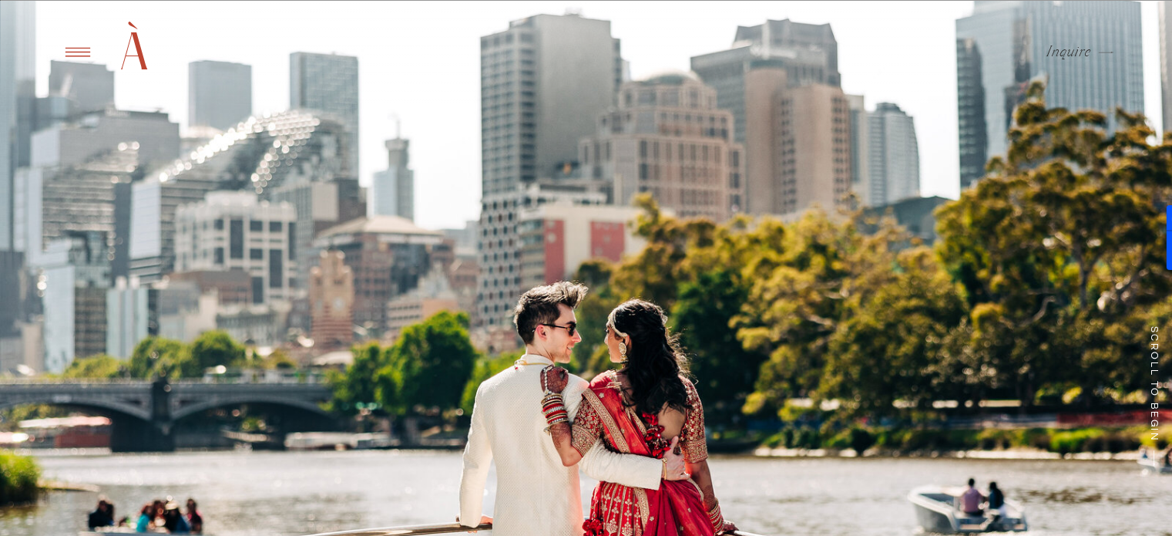
scroll to position [154, 0]
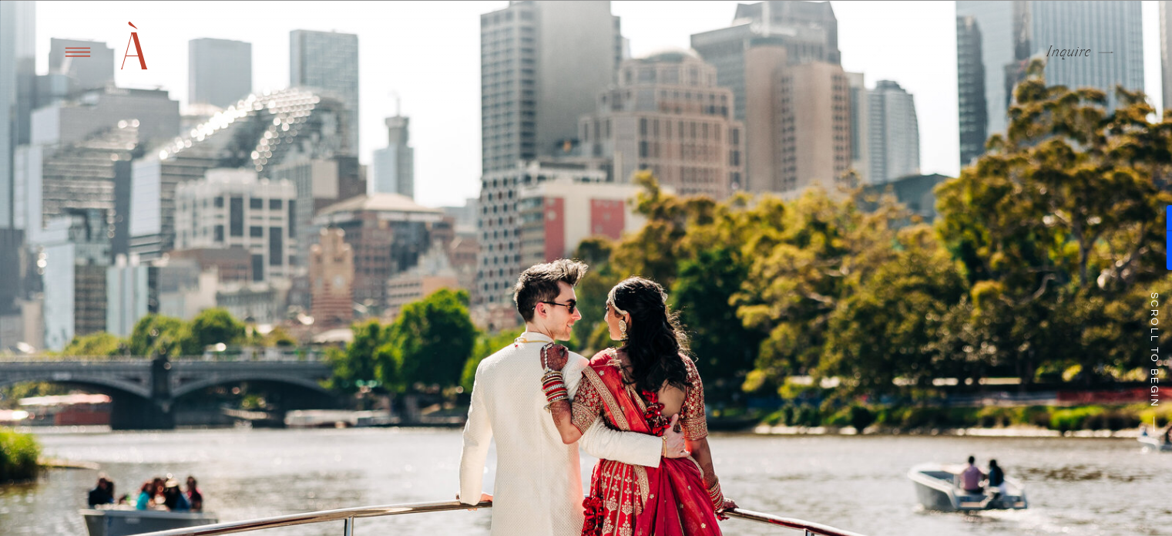
click at [82, 52] on icon at bounding box center [78, 52] width 38 height 36
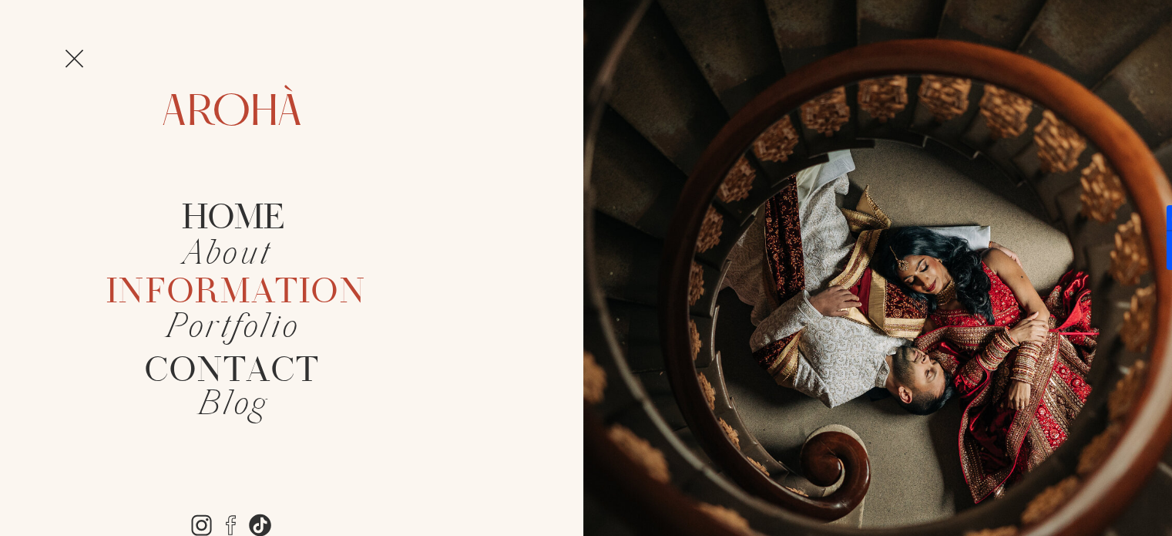
scroll to position [308, 0]
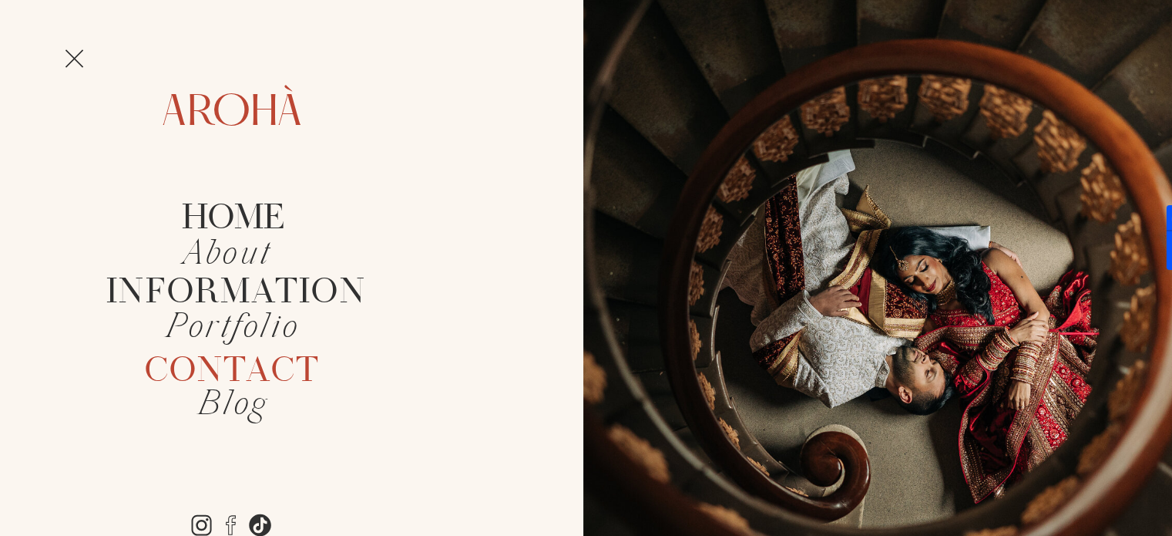
click at [254, 369] on h2 "Contact" at bounding box center [232, 369] width 223 height 35
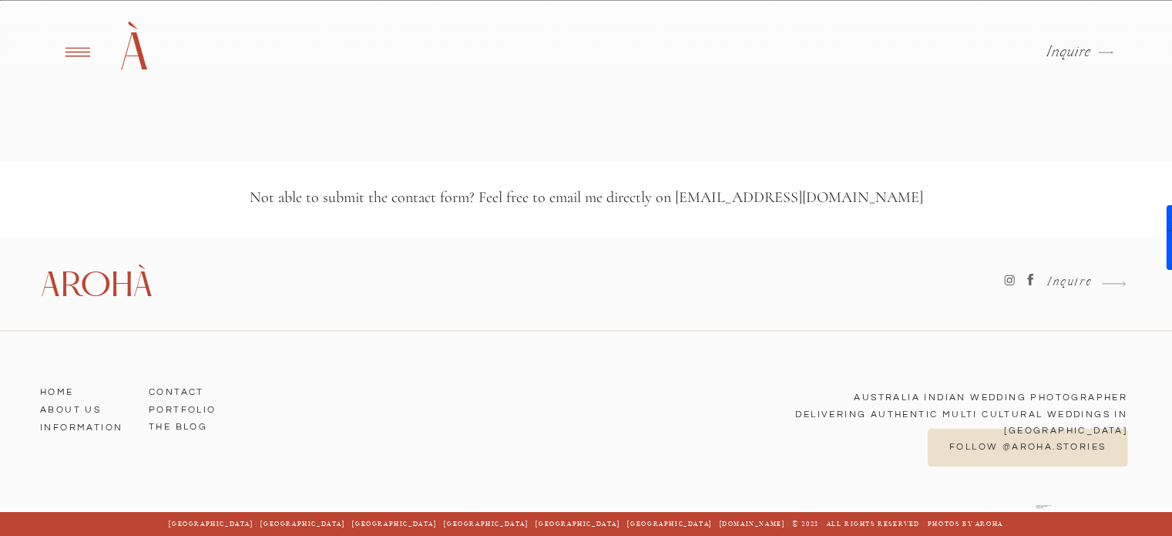
click at [1030, 277] on icon at bounding box center [1031, 280] width 6 height 12
